Goal: Navigation & Orientation: Find specific page/section

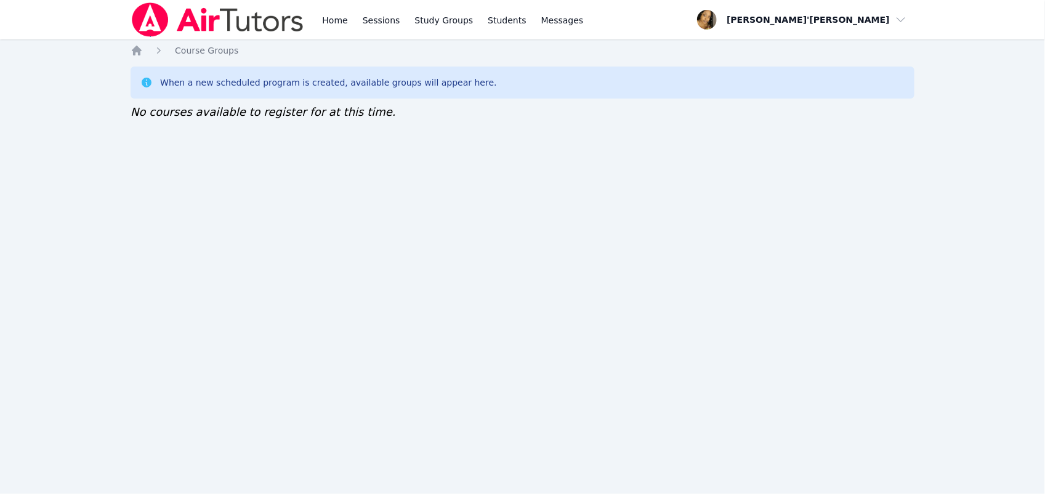
click at [236, 17] on img at bounding box center [218, 19] width 174 height 34
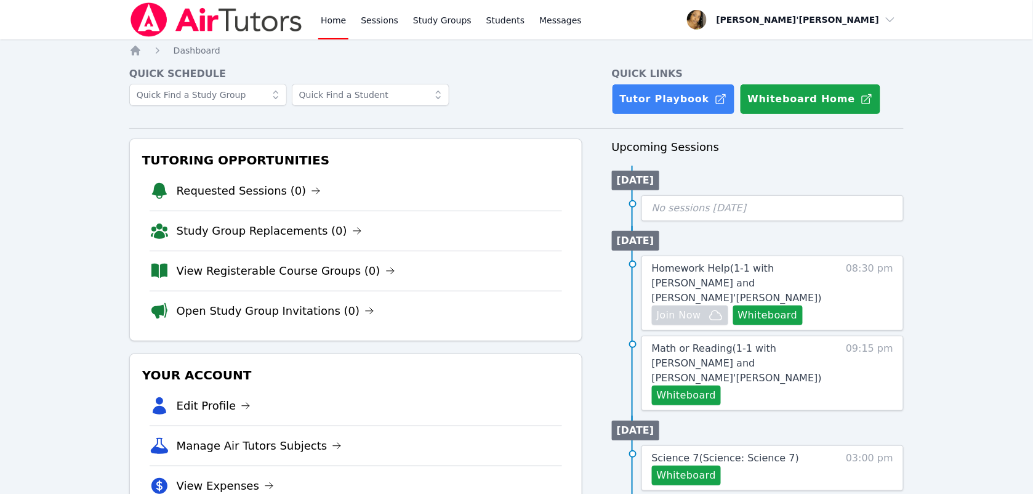
click at [236, 17] on img at bounding box center [216, 19] width 174 height 34
